Goal: Task Accomplishment & Management: Manage account settings

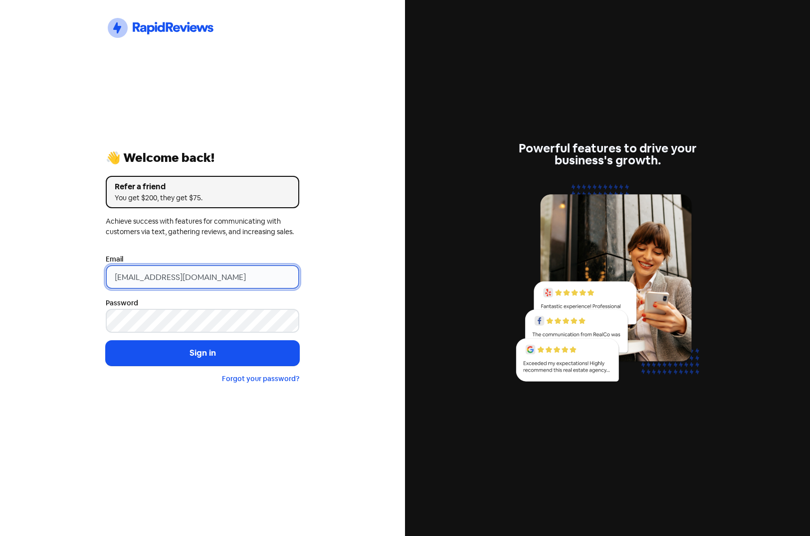
click at [255, 280] on input "[EMAIL_ADDRESS][DOMAIN_NAME]" at bounding box center [202, 277] width 193 height 24
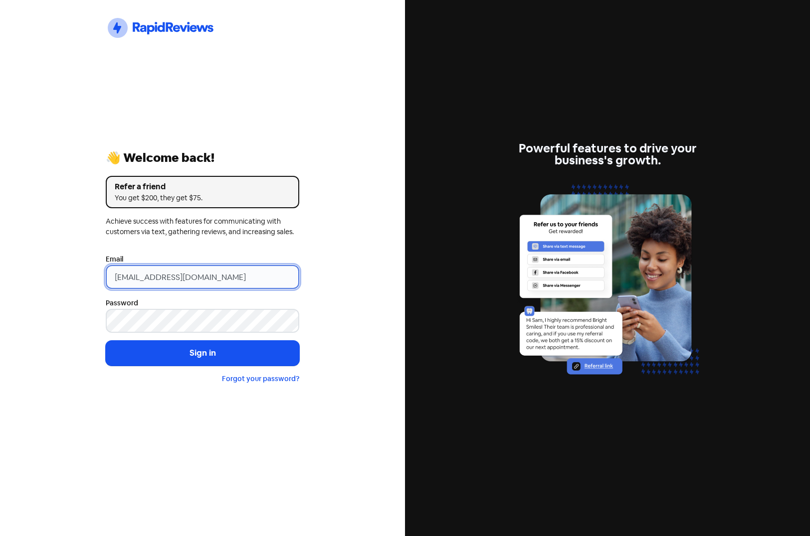
type input "[EMAIL_ADDRESS][DOMAIN_NAME]"
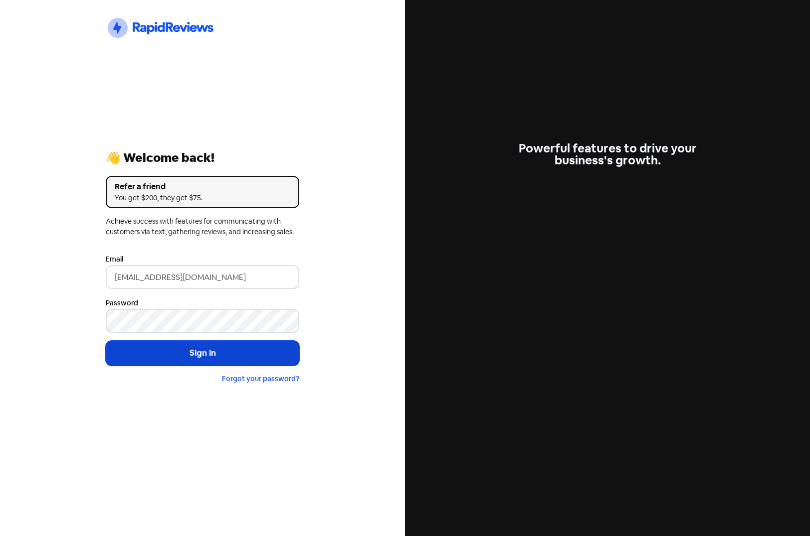
click at [207, 356] on button "Sign in" at bounding box center [202, 353] width 193 height 25
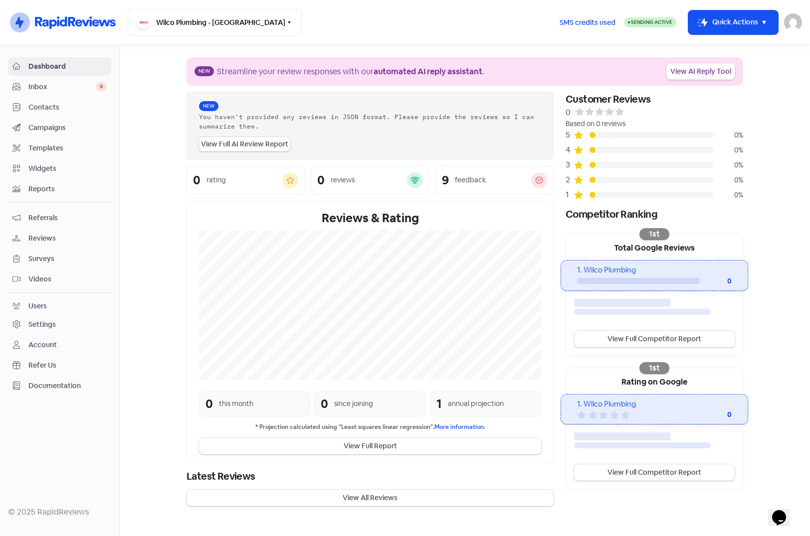
click at [48, 106] on span "Contacts" at bounding box center [67, 107] width 78 height 10
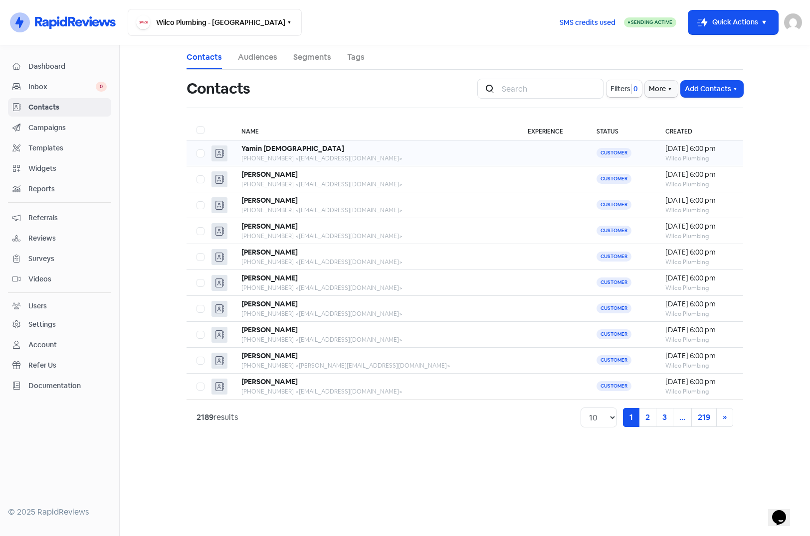
click at [435, 164] on td "Yamin Islam +61401601602 <yams.stj@gmail.com>" at bounding box center [374, 154] width 286 height 26
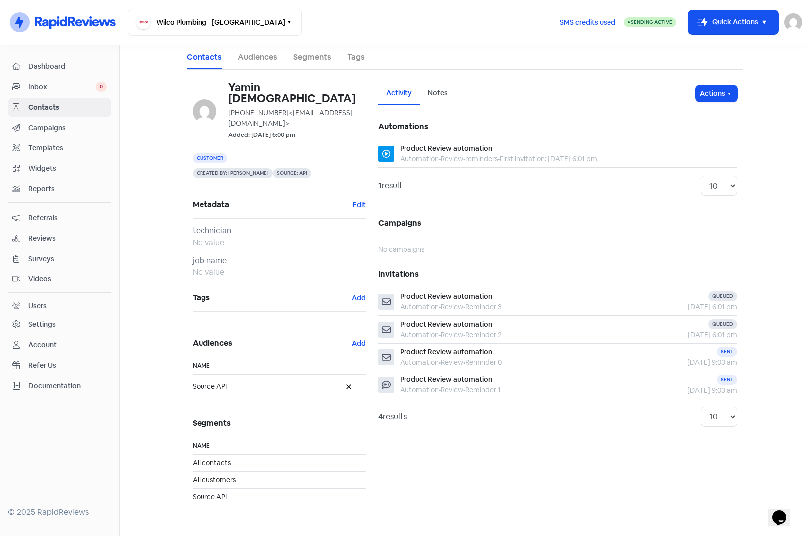
click at [31, 104] on span "Contacts" at bounding box center [67, 107] width 78 height 10
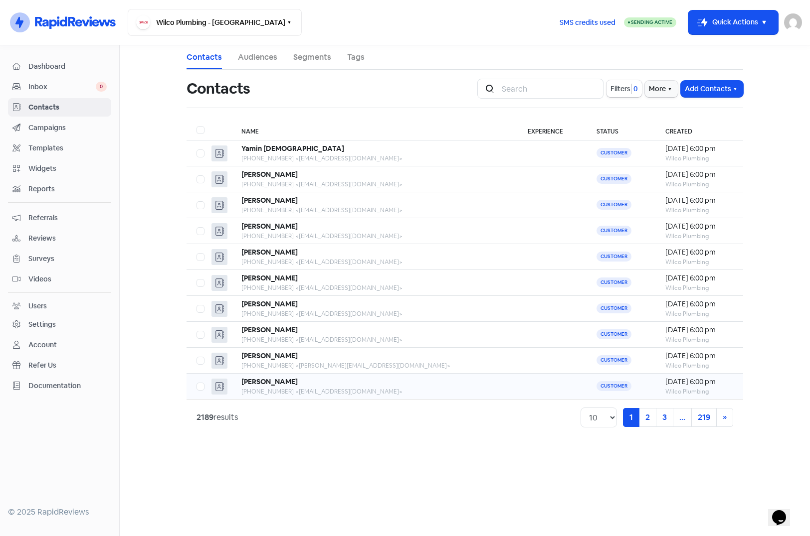
click at [517, 382] on td at bounding box center [551, 387] width 69 height 26
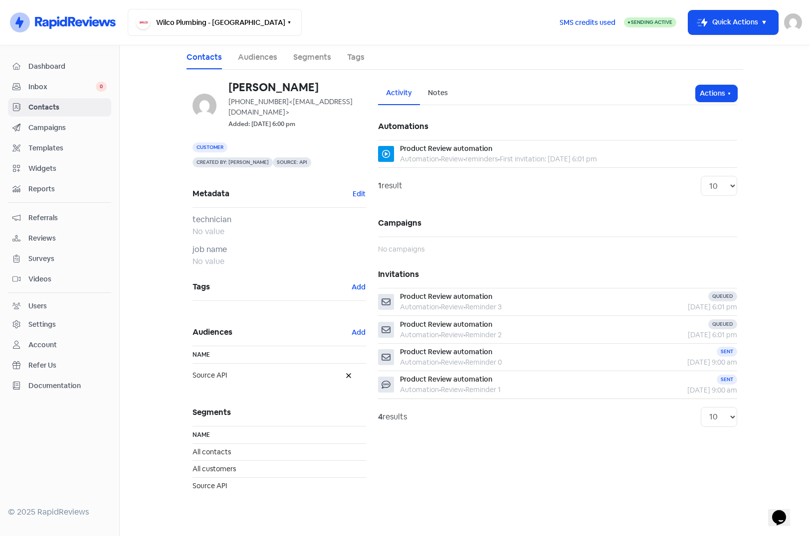
click at [34, 104] on span "Contacts" at bounding box center [67, 107] width 78 height 10
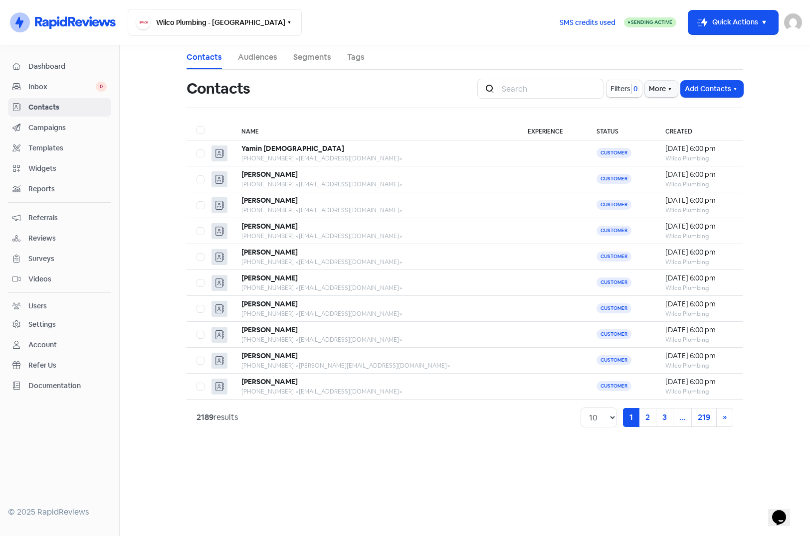
click at [57, 126] on span "Campaigns" at bounding box center [67, 128] width 78 height 10
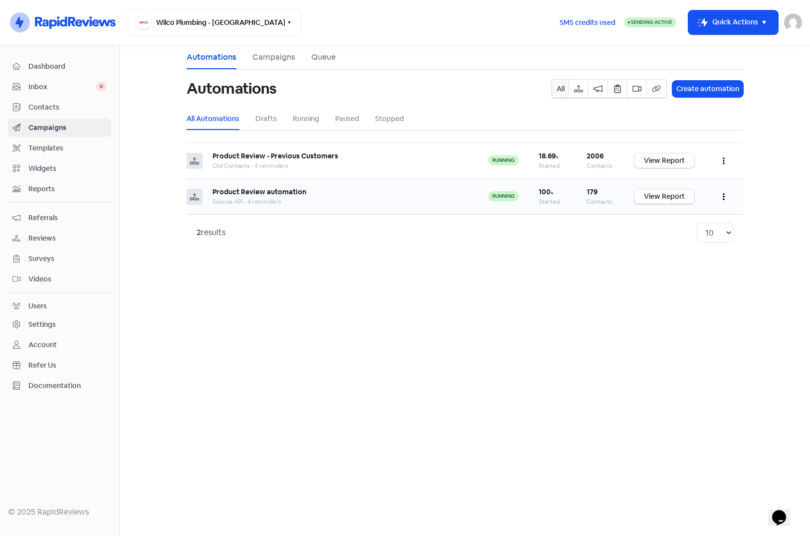
click at [722, 197] on icon "button" at bounding box center [723, 197] width 2 height 8
click at [676, 219] on button "Edit" at bounding box center [692, 222] width 79 height 20
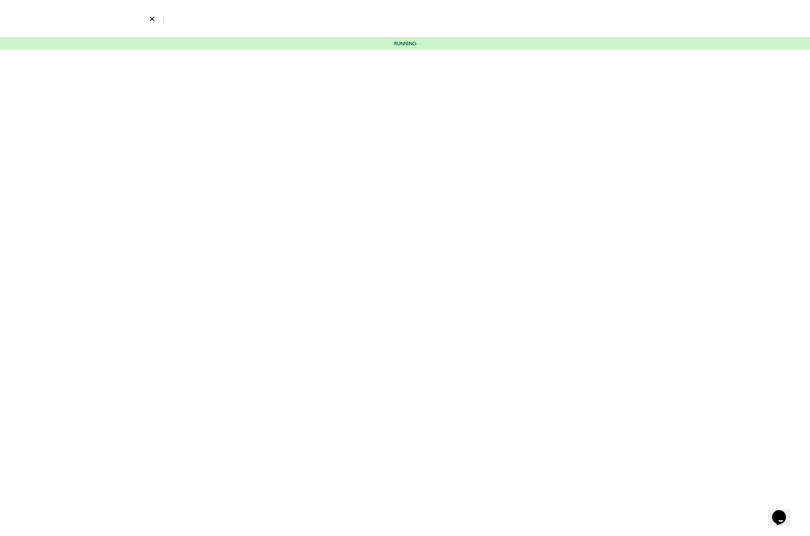
select select "2319"
select select "4"
select select "9"
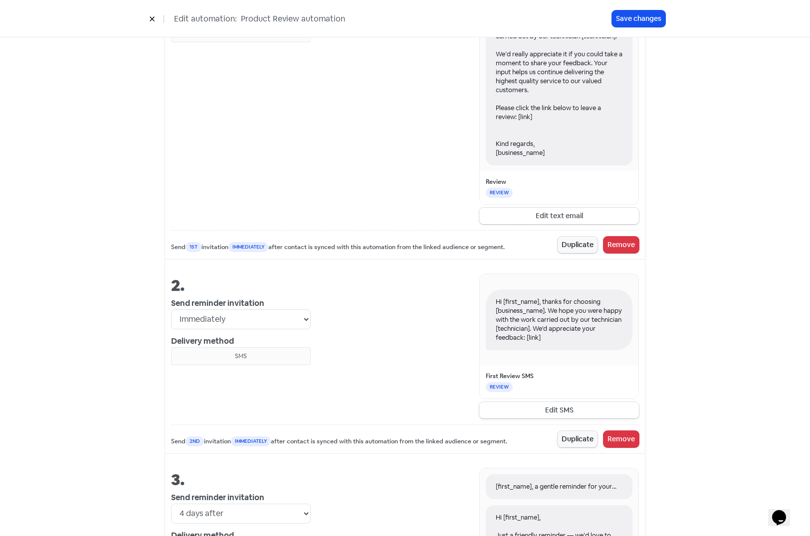
scroll to position [598, 0]
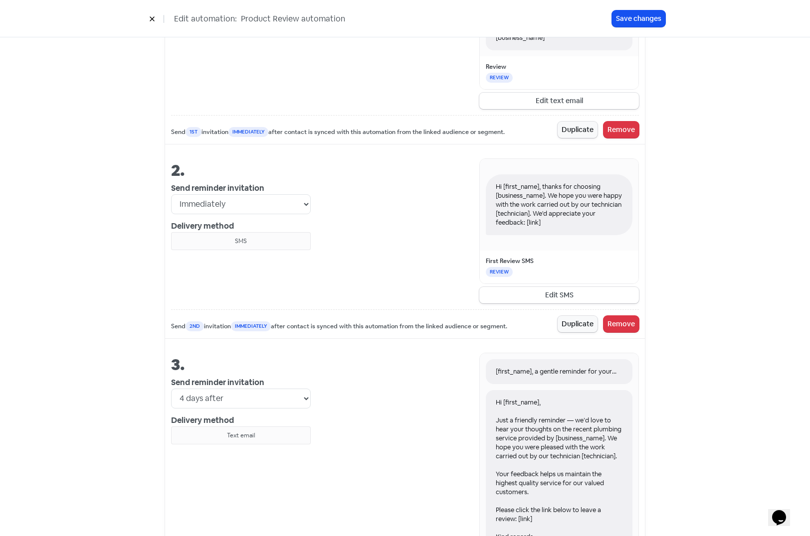
click at [151, 16] on icon at bounding box center [152, 19] width 6 height 6
